Goal: Task Accomplishment & Management: Use online tool/utility

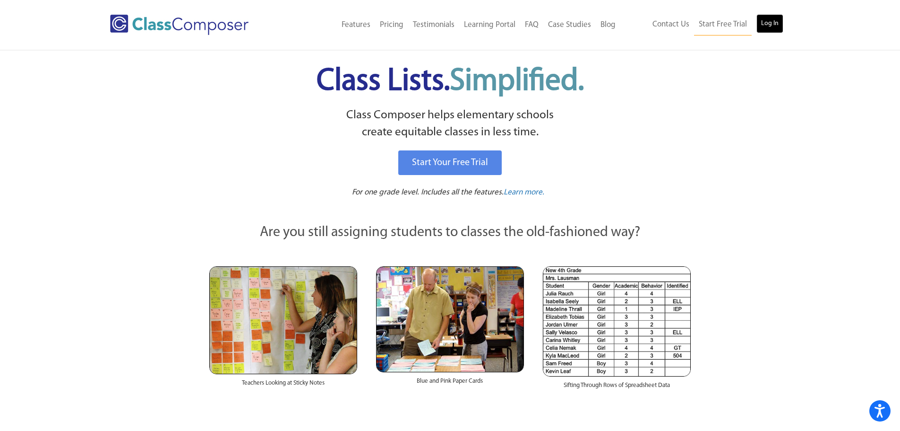
click at [772, 21] on link "Log In" at bounding box center [770, 23] width 27 height 19
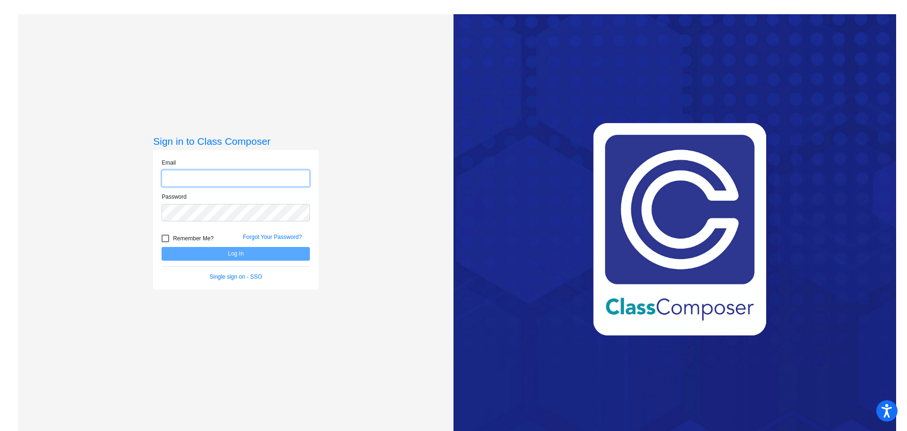
type input "[PERSON_NAME][EMAIL_ADDRESS][PERSON_NAME][DOMAIN_NAME]"
click at [276, 260] on button "Log In" at bounding box center [236, 254] width 148 height 14
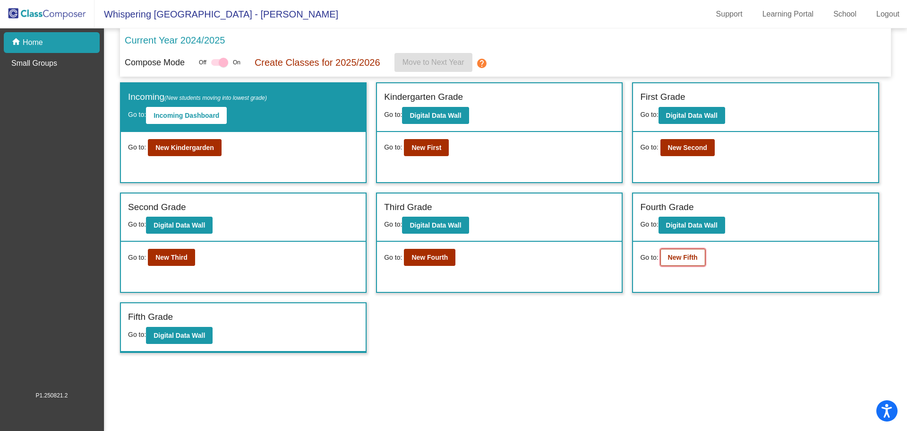
click at [682, 257] on b "New Fifth" at bounding box center [683, 257] width 30 height 8
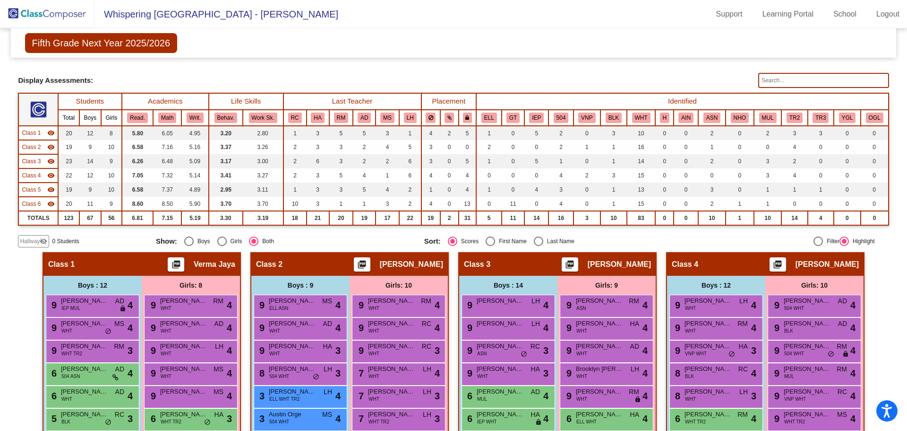
click at [778, 78] on input "text" at bounding box center [824, 80] width 130 height 15
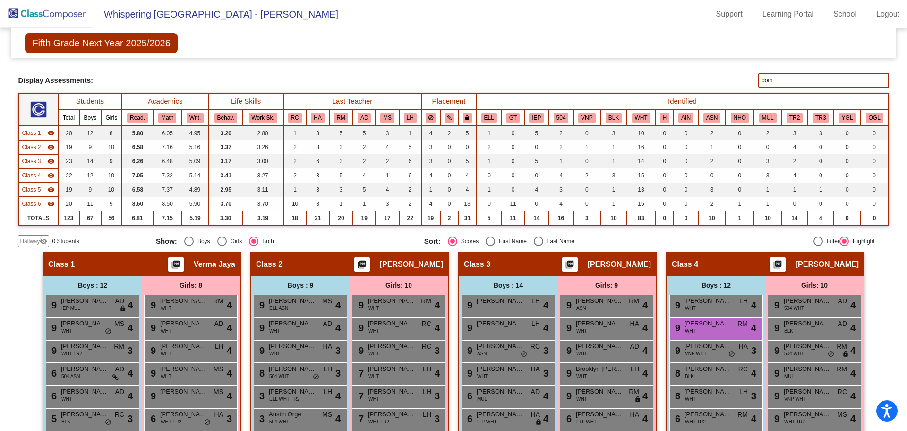
type input "domi"
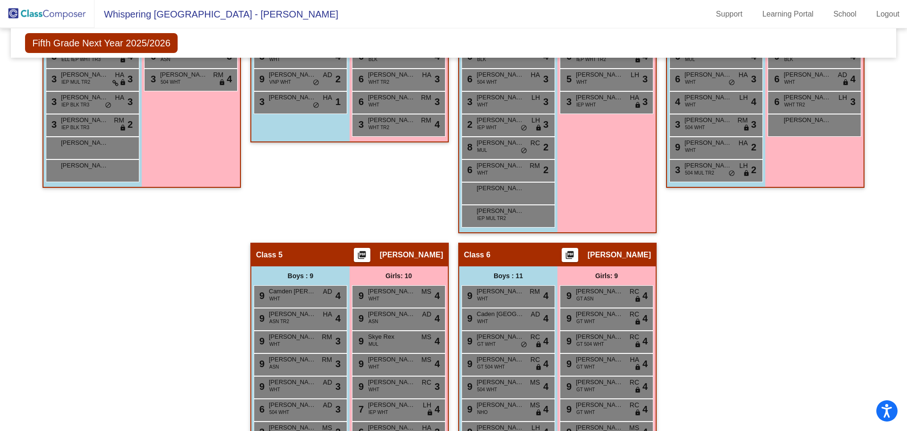
scroll to position [504, 0]
